Goal: Information Seeking & Learning: Learn about a topic

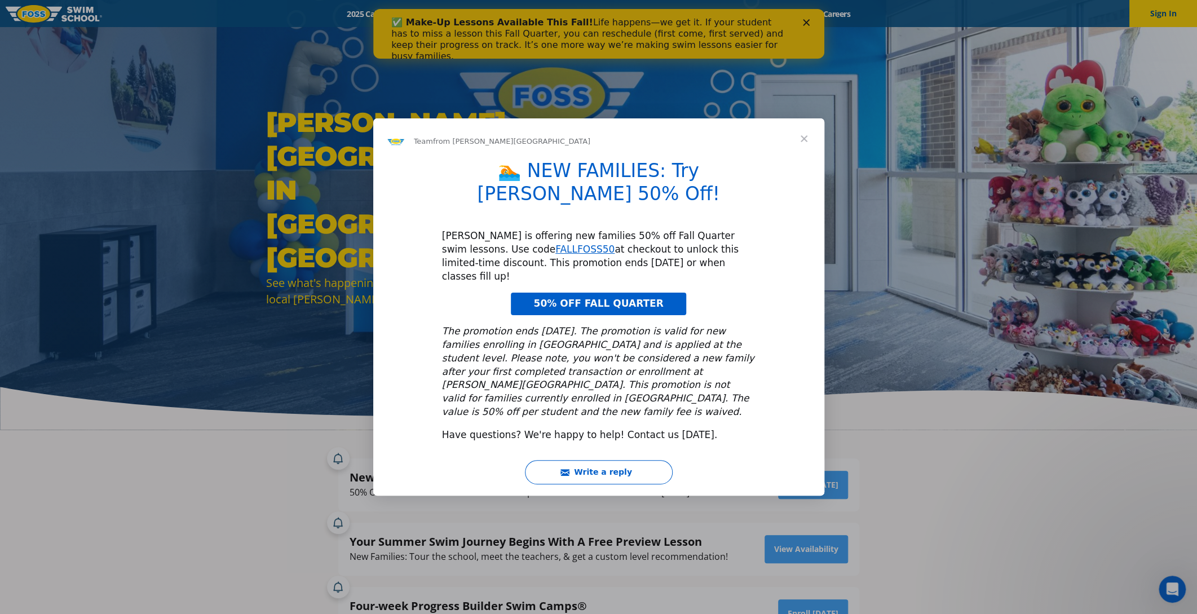
click at [804, 159] on span "Close" at bounding box center [804, 138] width 41 height 41
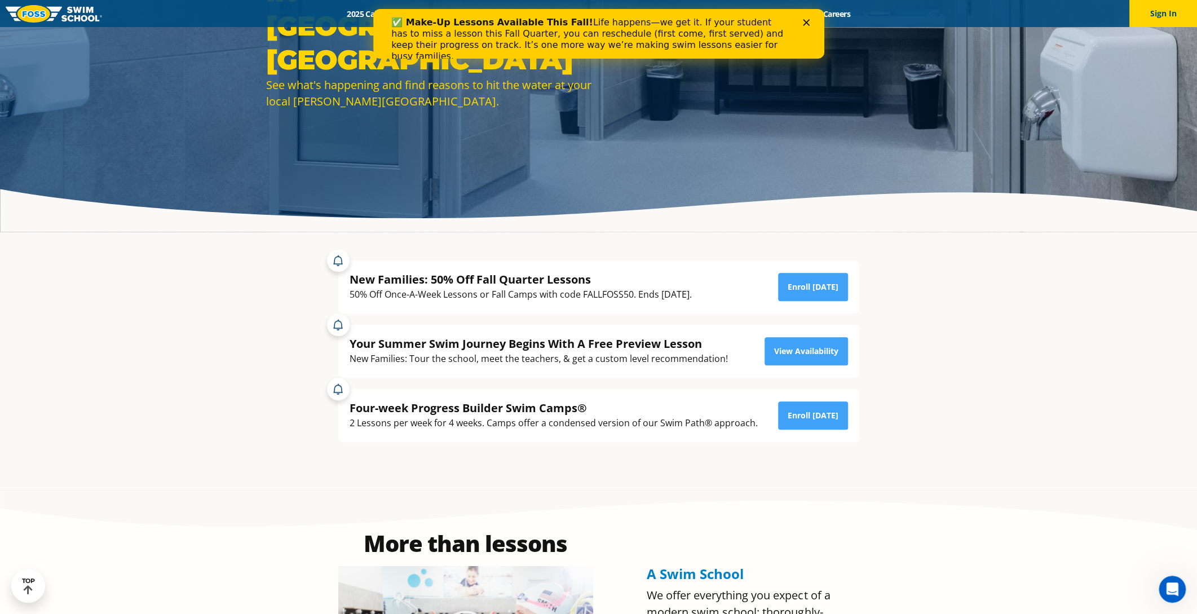
scroll to position [205, 0]
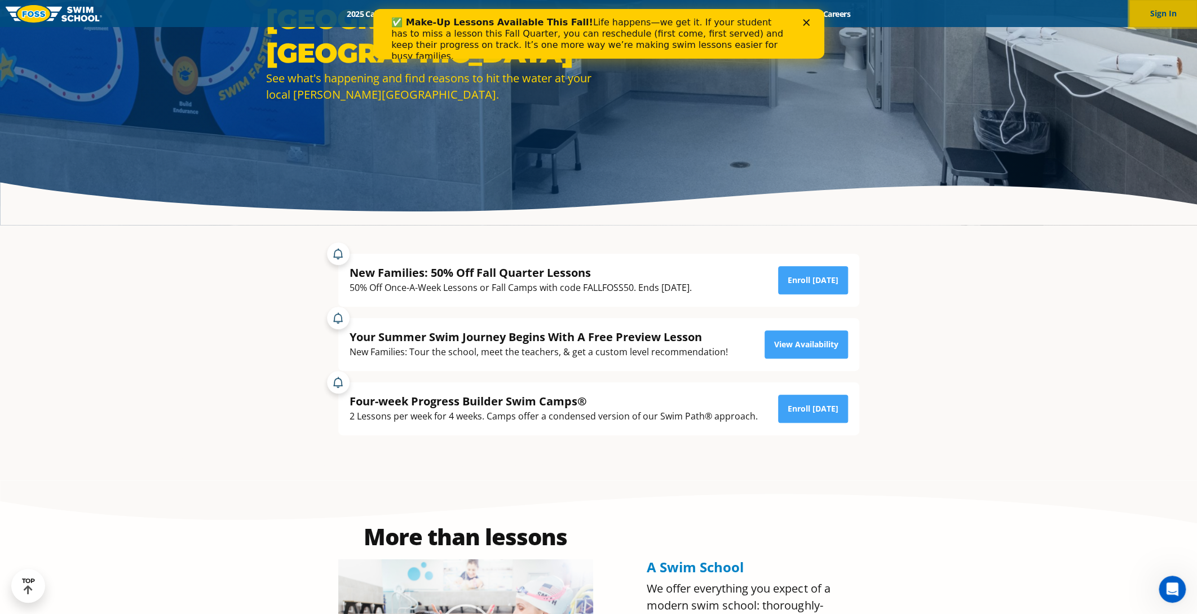
click at [1157, 20] on button "Sign In" at bounding box center [1163, 13] width 68 height 27
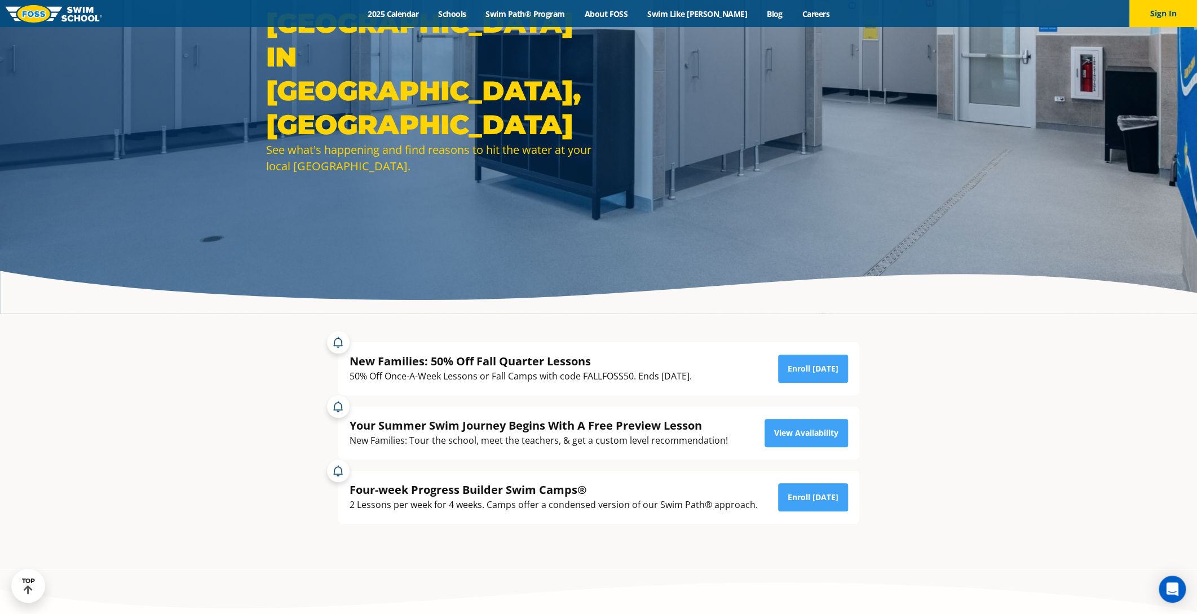
scroll to position [102, 0]
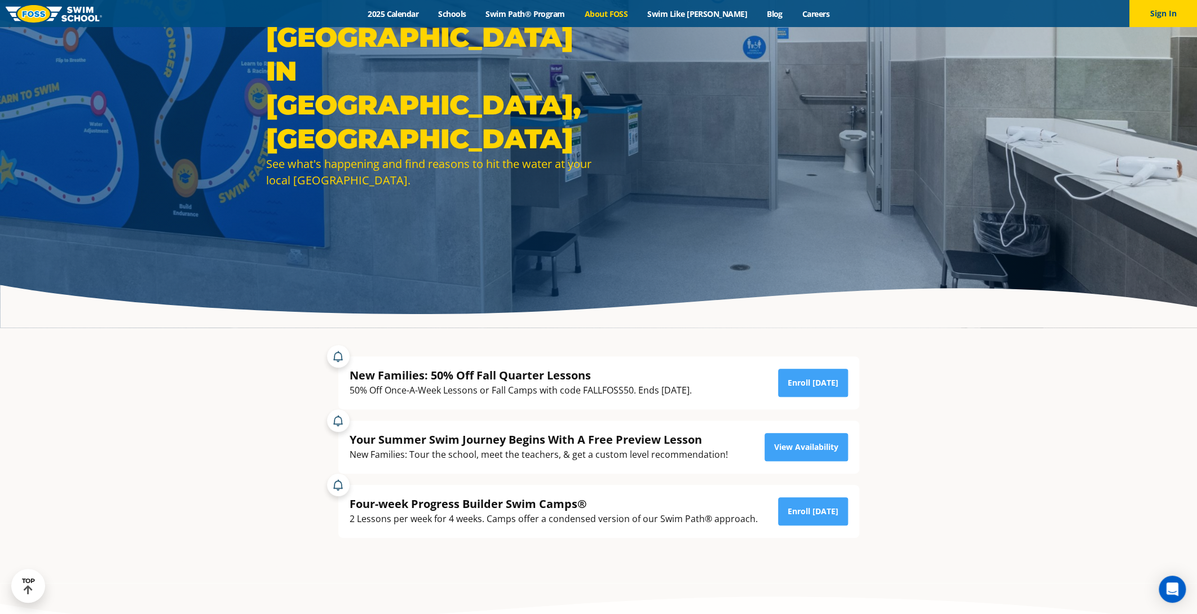
click at [627, 12] on link "About FOSS" at bounding box center [606, 13] width 63 height 11
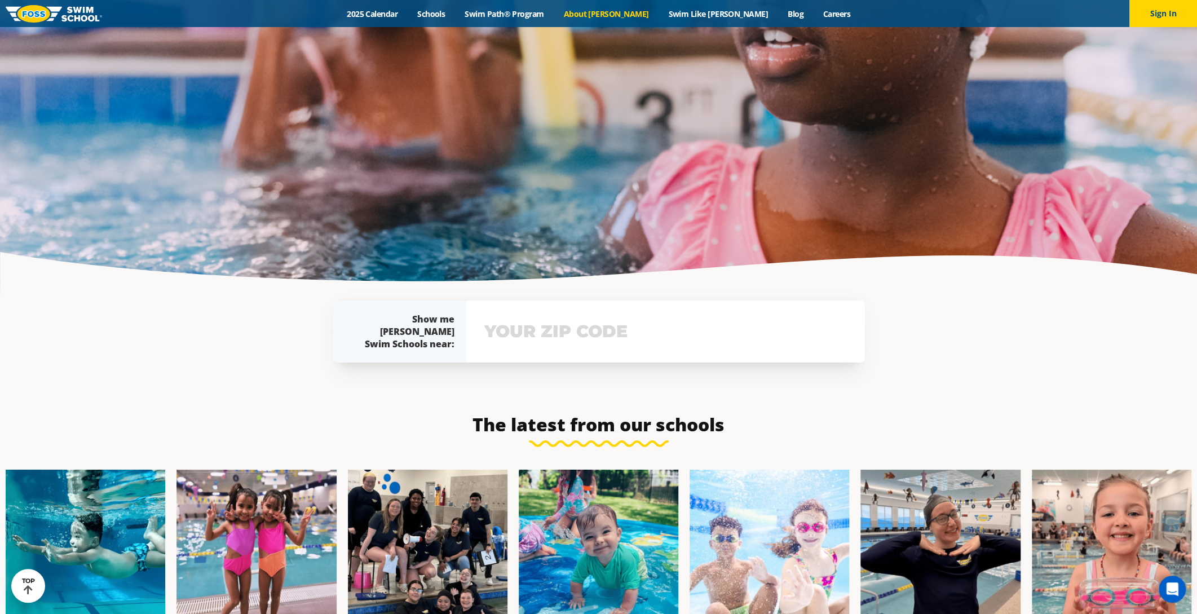
scroll to position [2480, 0]
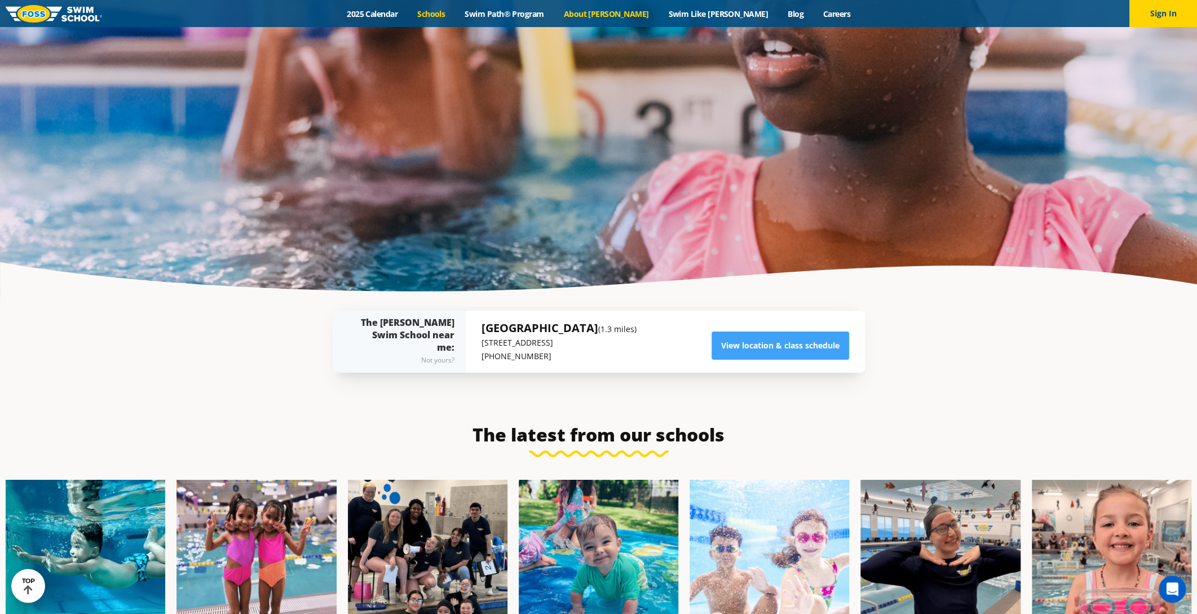
click at [455, 8] on link "Schools" at bounding box center [431, 13] width 47 height 11
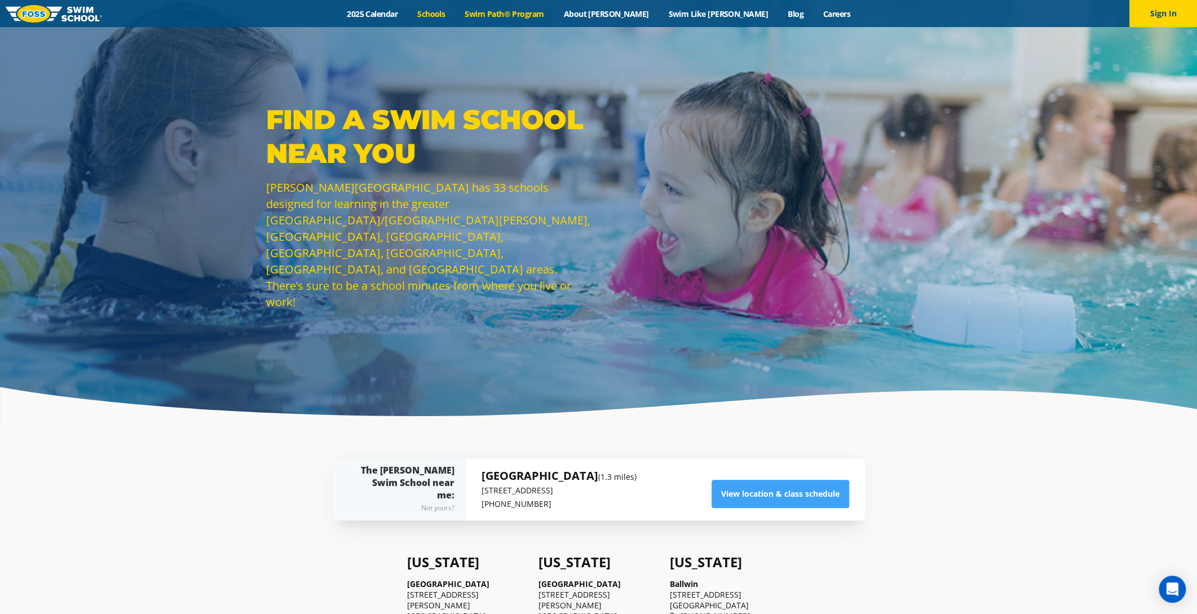
click at [554, 12] on link "Swim Path® Program" at bounding box center [504, 13] width 99 height 11
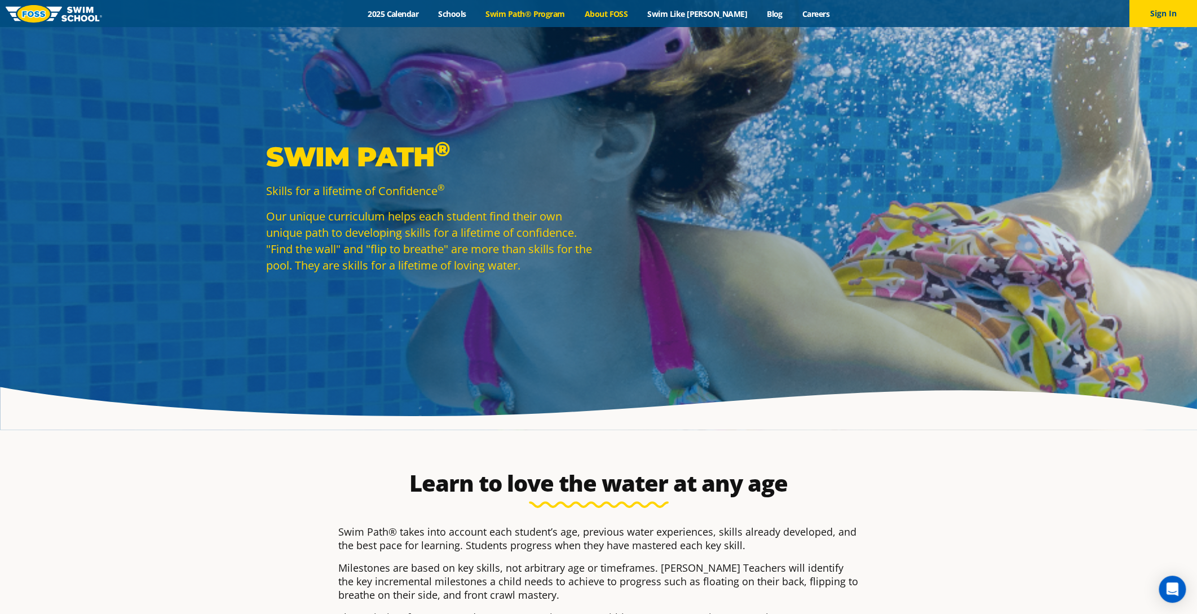
click at [625, 10] on link "About FOSS" at bounding box center [606, 13] width 63 height 11
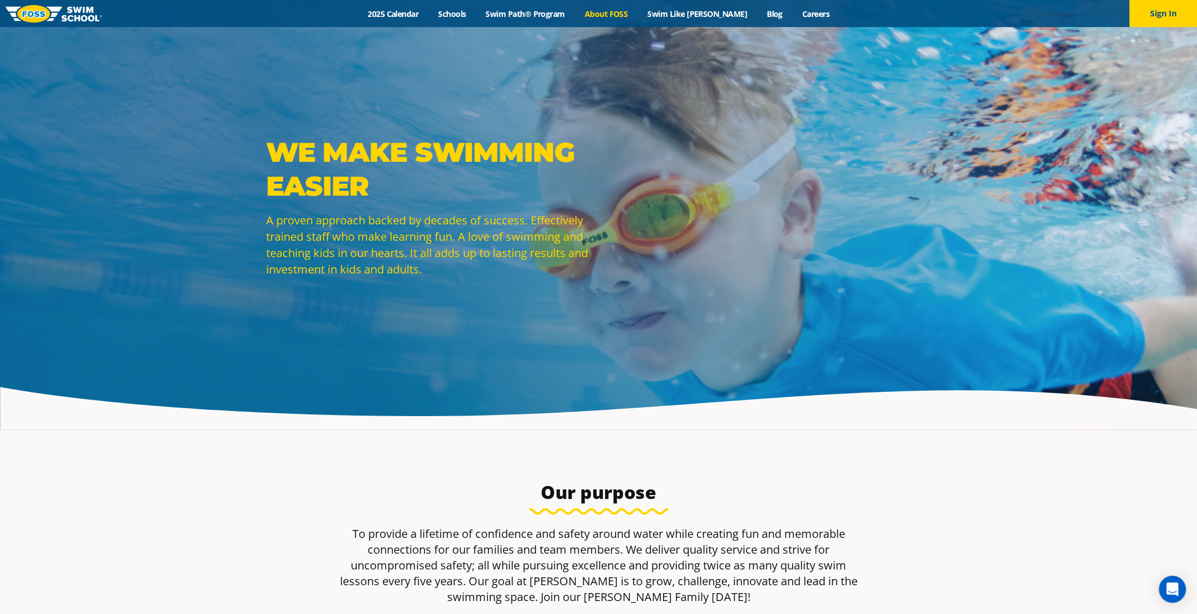
click at [62, 15] on img at bounding box center [54, 13] width 96 height 17
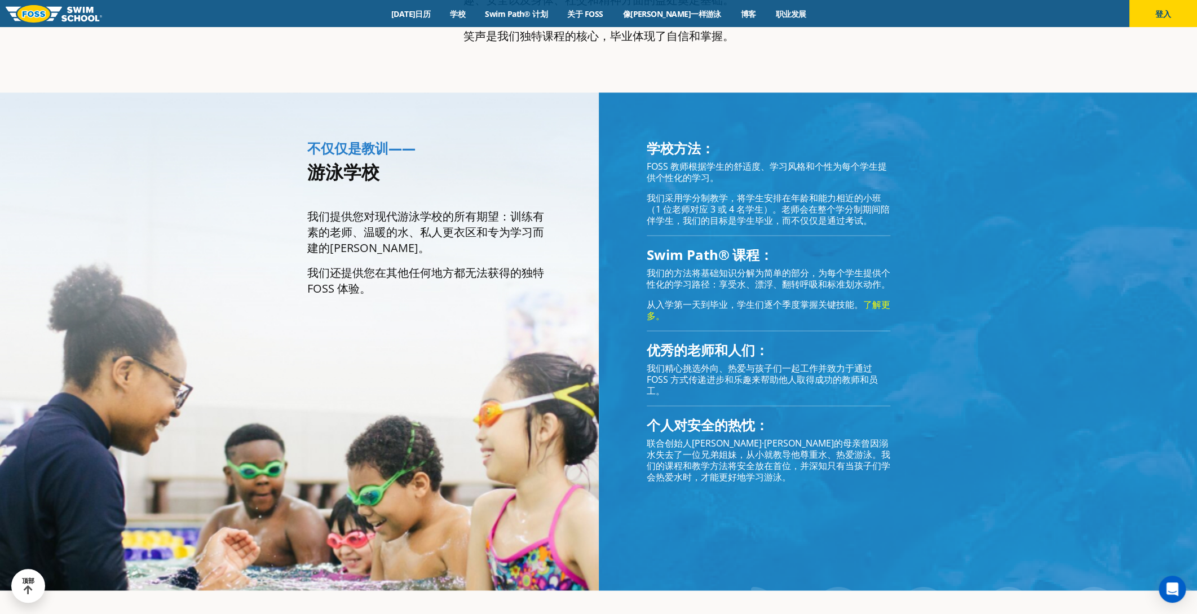
scroll to position [895, 0]
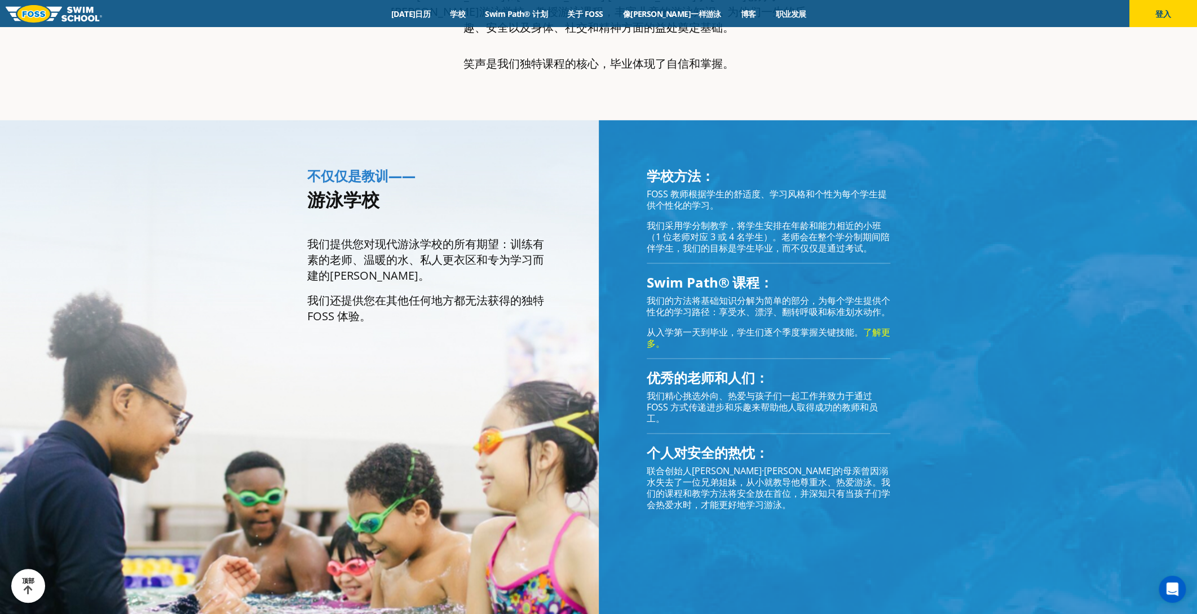
drag, startPoint x: 739, startPoint y: 178, endPoint x: 876, endPoint y: 206, distance: 139.8
click at [876, 220] on p "我们采用学分制教学，将学生安排在年龄和能力相近的小班（1 位老师对应 3 或 4 名学生）。老师会在整个学分制期间陪伴学生，我们的目标是学生毕业，而不仅仅是通…" at bounding box center [769, 237] width 244 height 34
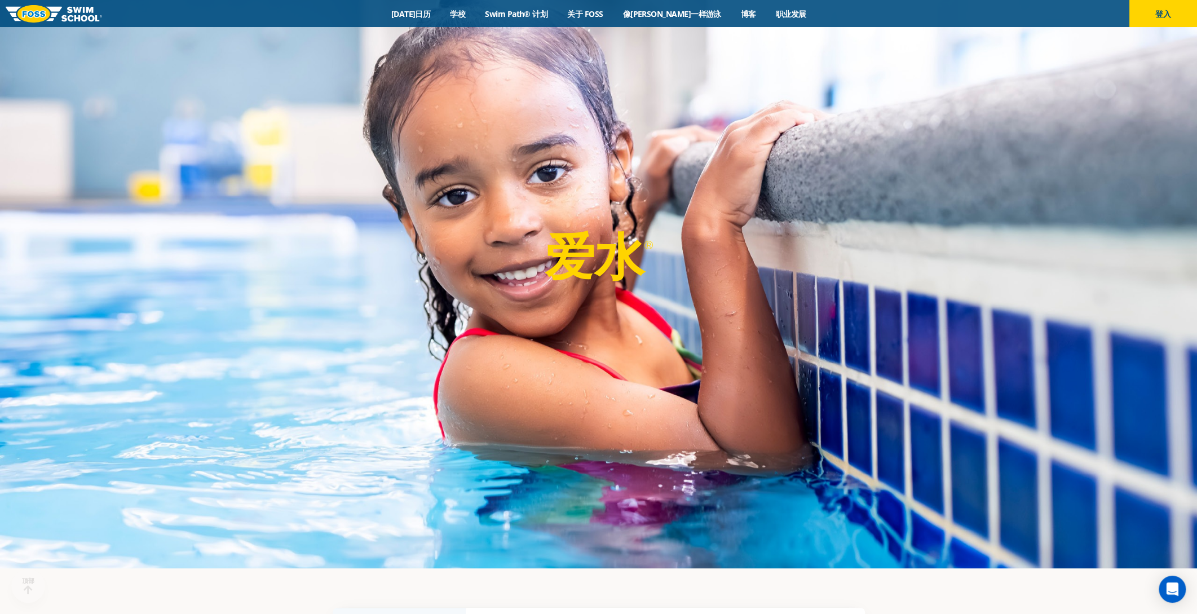
scroll to position [51, 0]
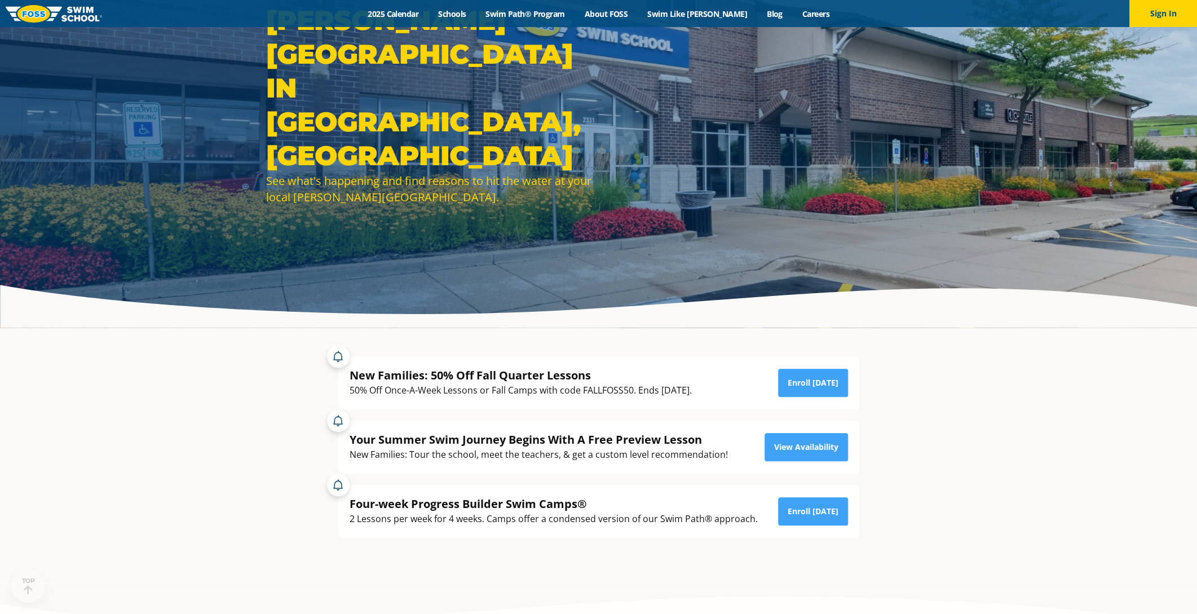
scroll to position [153, 0]
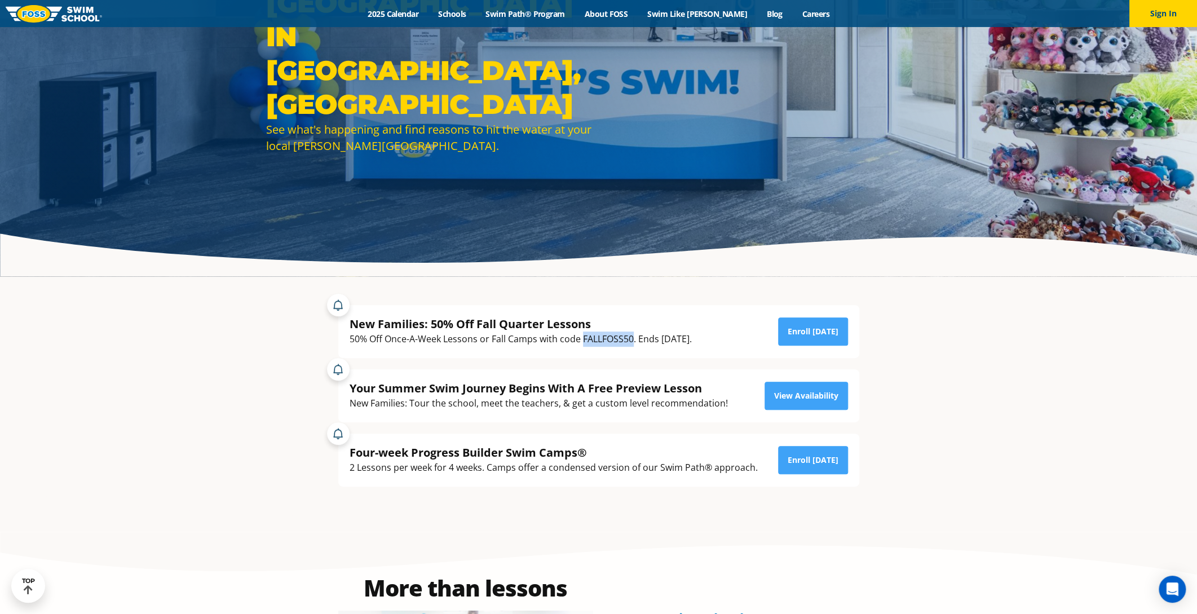
drag, startPoint x: 583, startPoint y: 339, endPoint x: 632, endPoint y: 337, distance: 49.1
click at [632, 337] on div "50% Off Once-A-Week Lessons or Fall Camps with code FALLFOSS50. Ends [DATE]." at bounding box center [521, 339] width 342 height 15
copy div "FALLFOSS50"
